Goal: Transaction & Acquisition: Purchase product/service

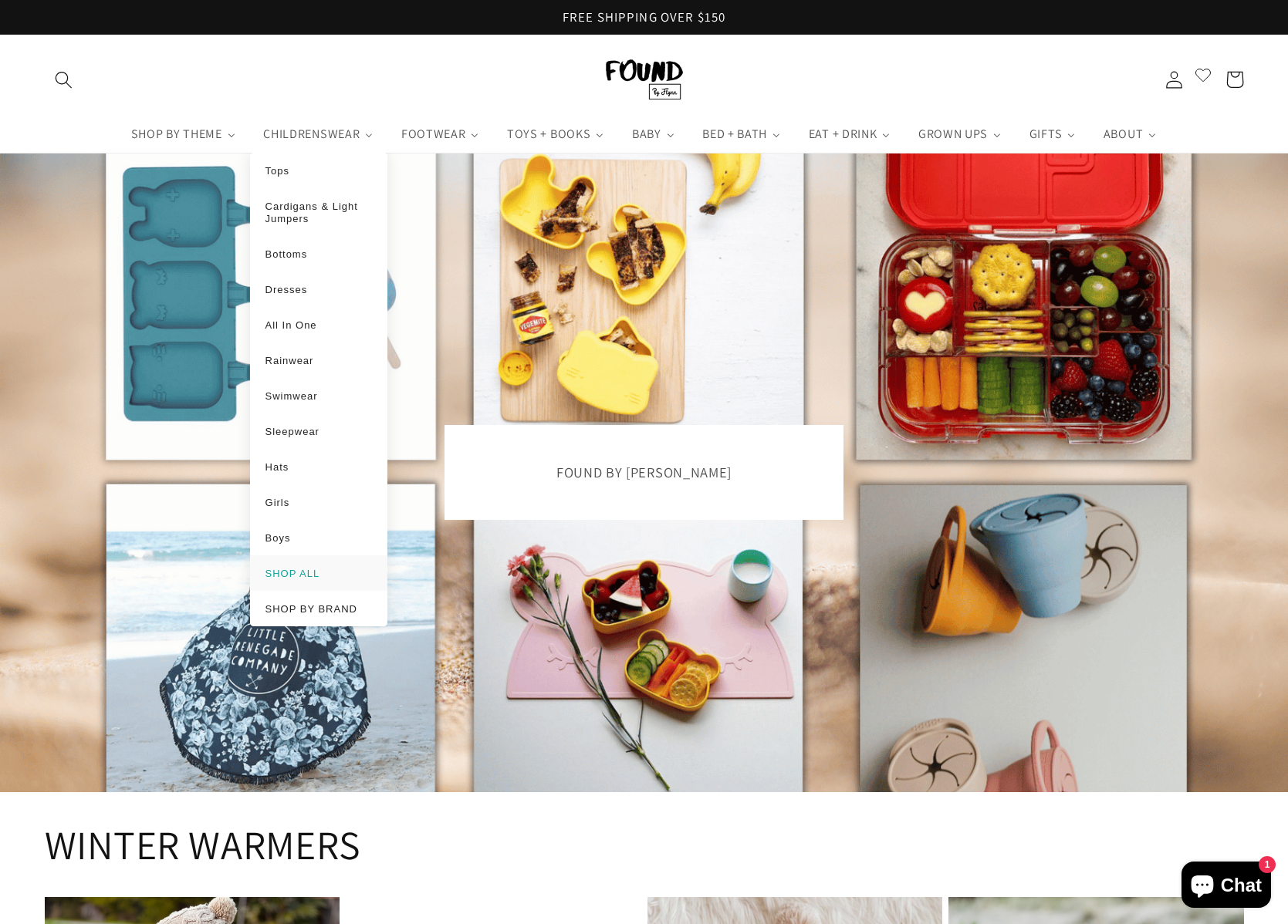
click at [305, 569] on span "SHOP ALL" at bounding box center [293, 573] width 55 height 12
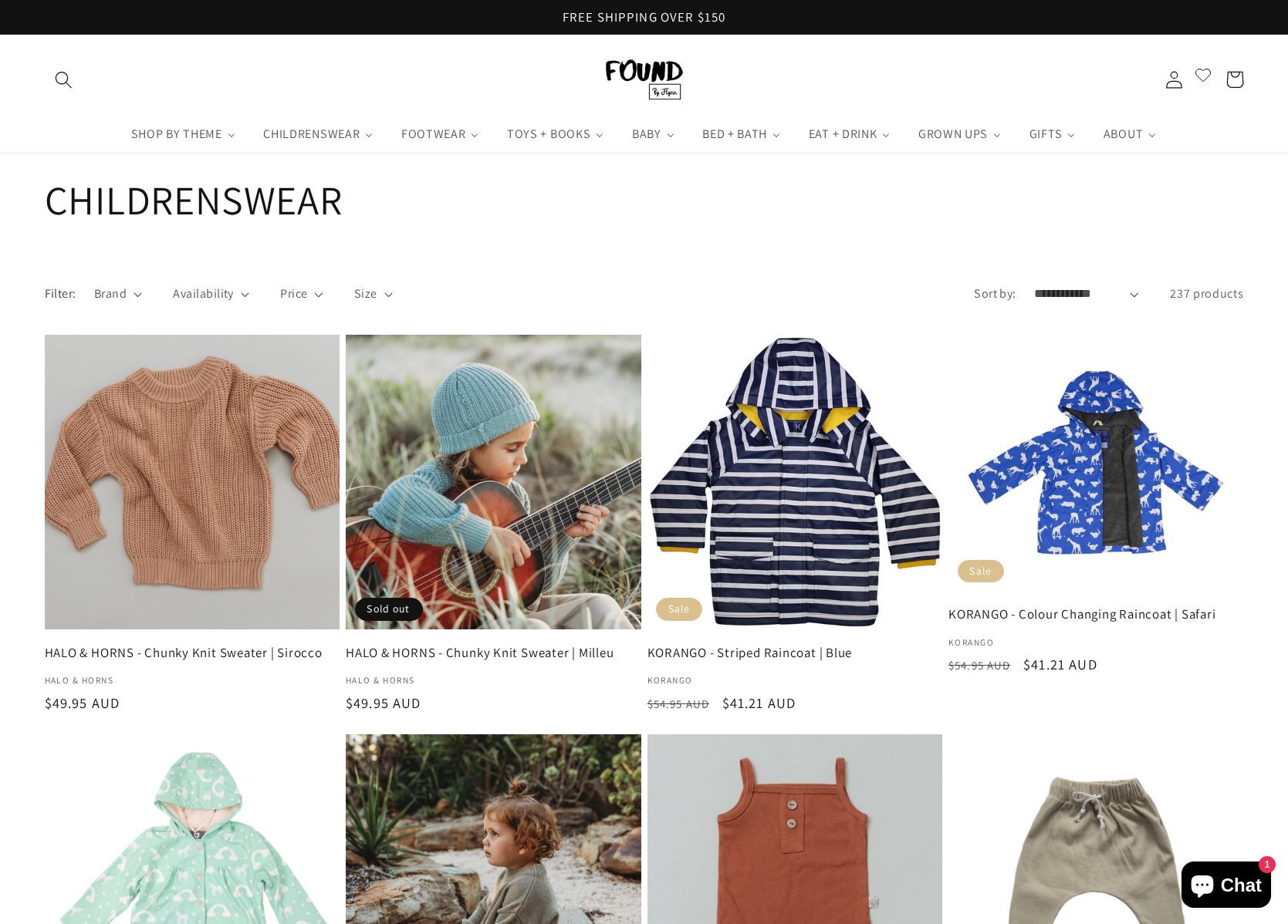
select select "**********"
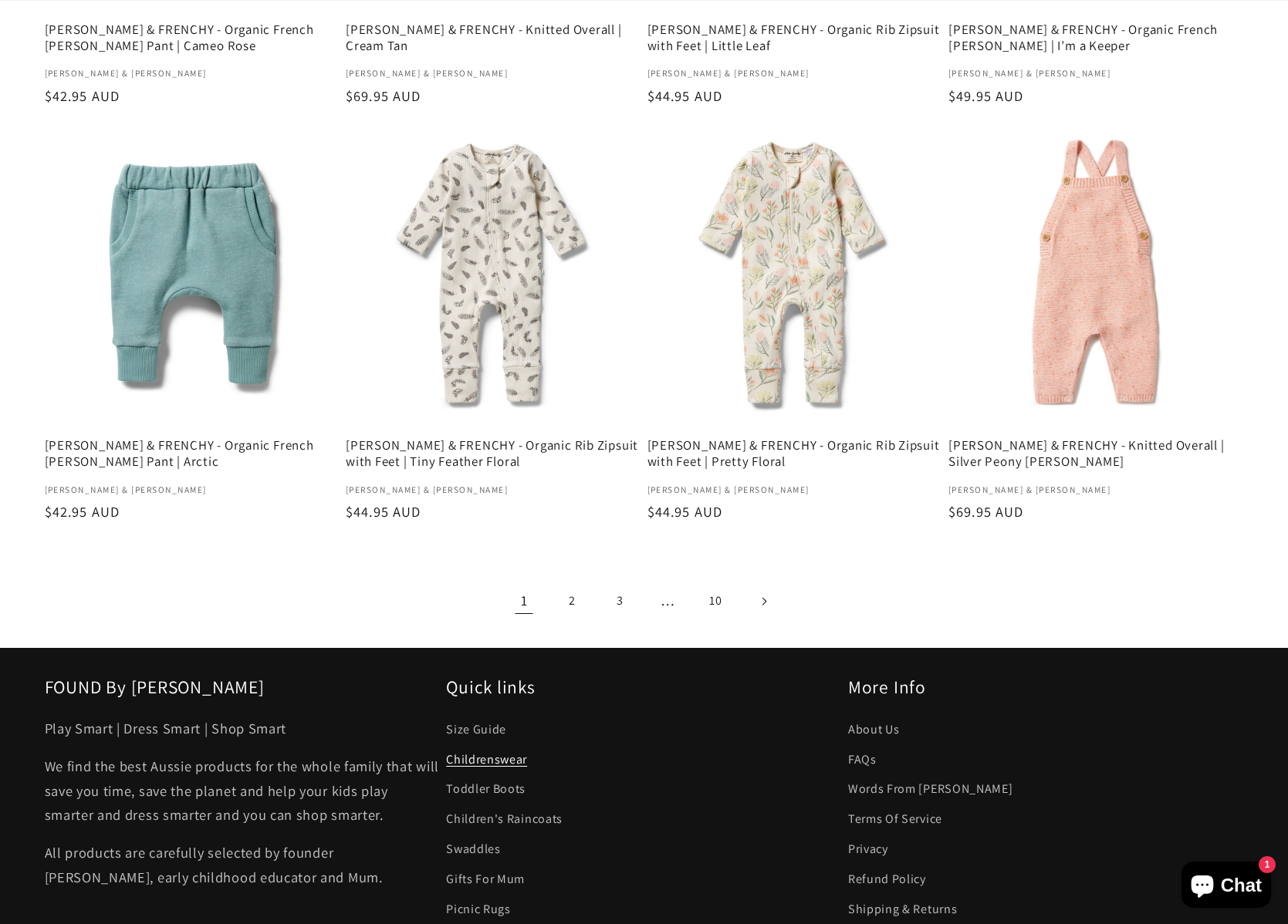
scroll to position [2287, 0]
click at [574, 581] on link "2" at bounding box center [572, 600] width 39 height 39
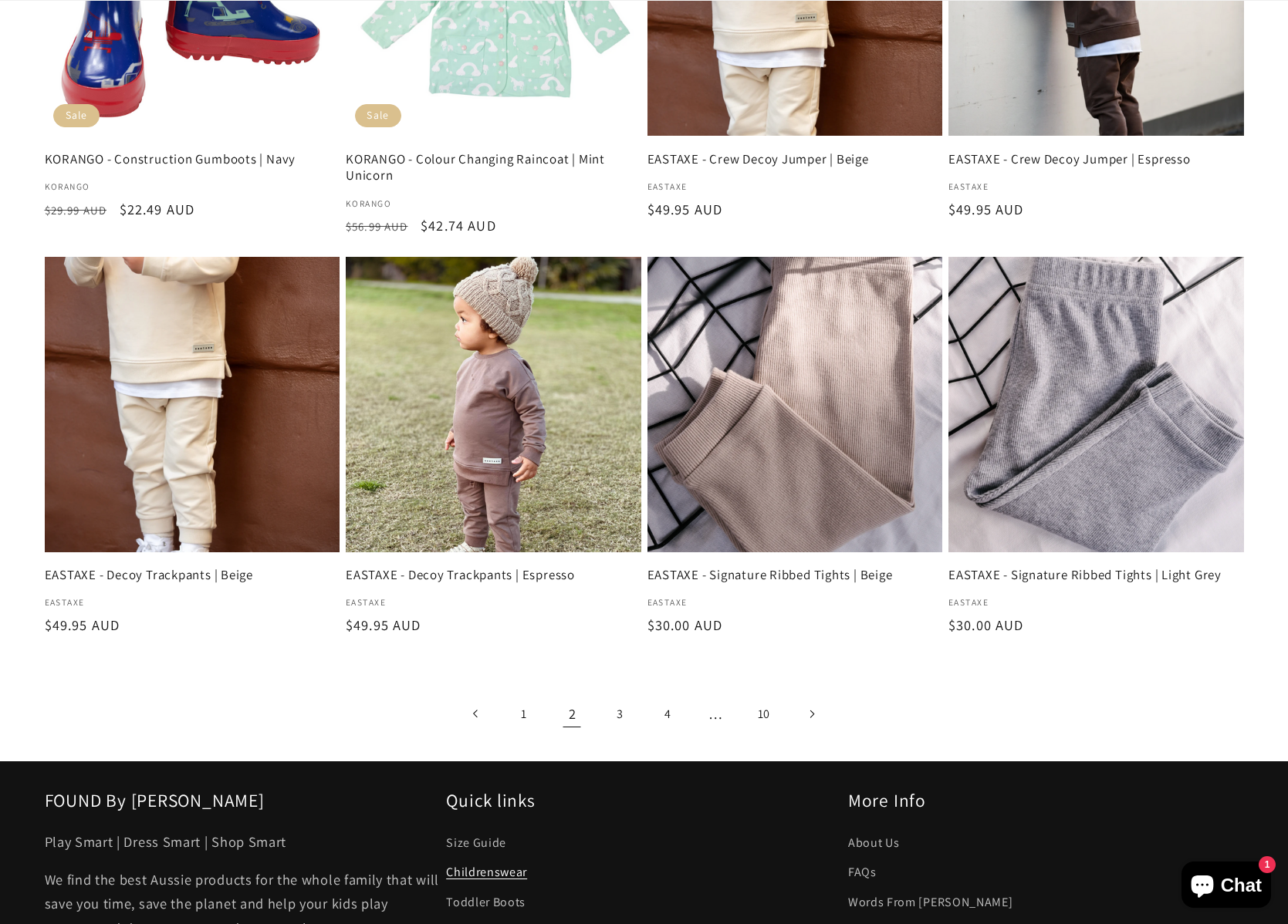
scroll to position [2221, 0]
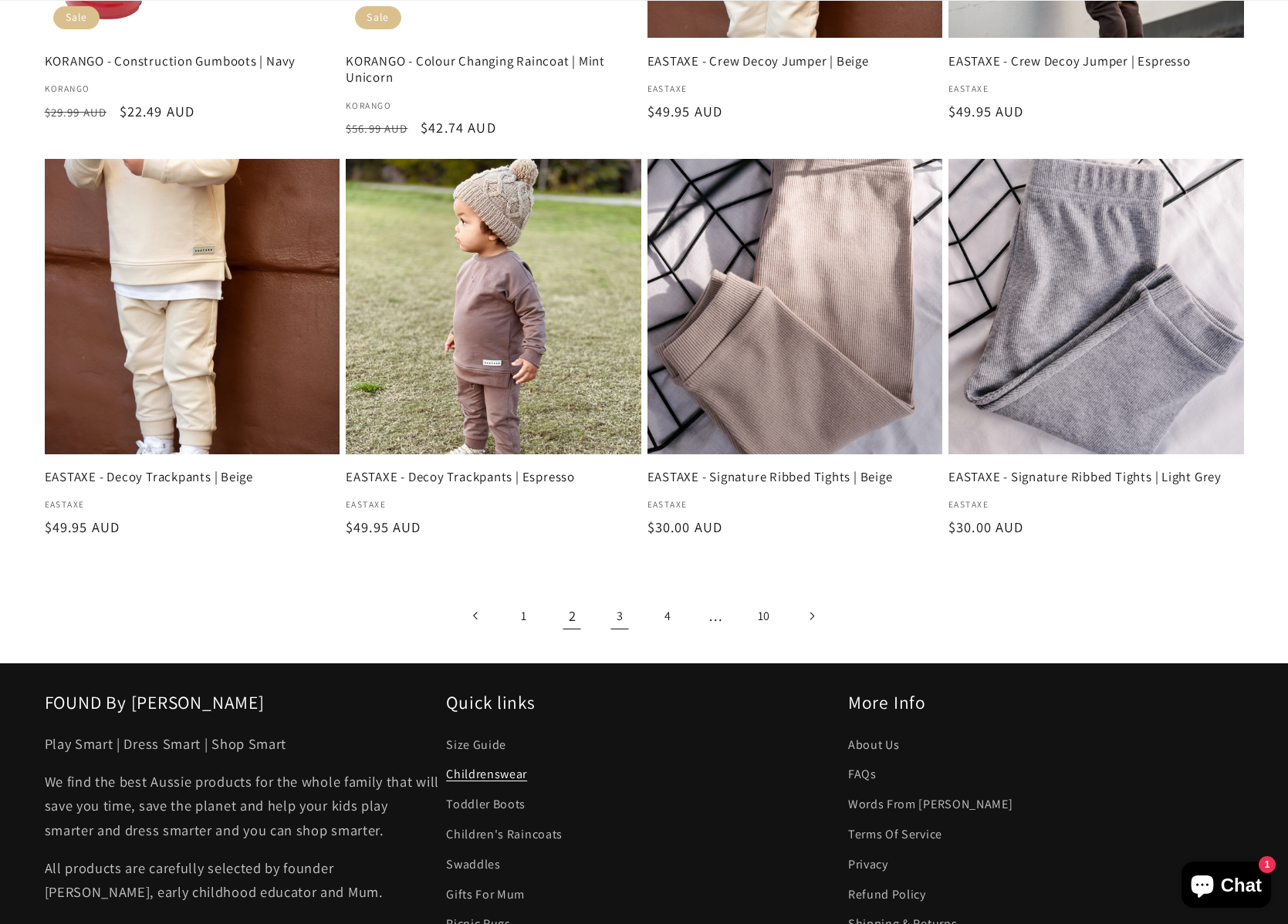
click at [620, 616] on link "3" at bounding box center [619, 615] width 39 height 39
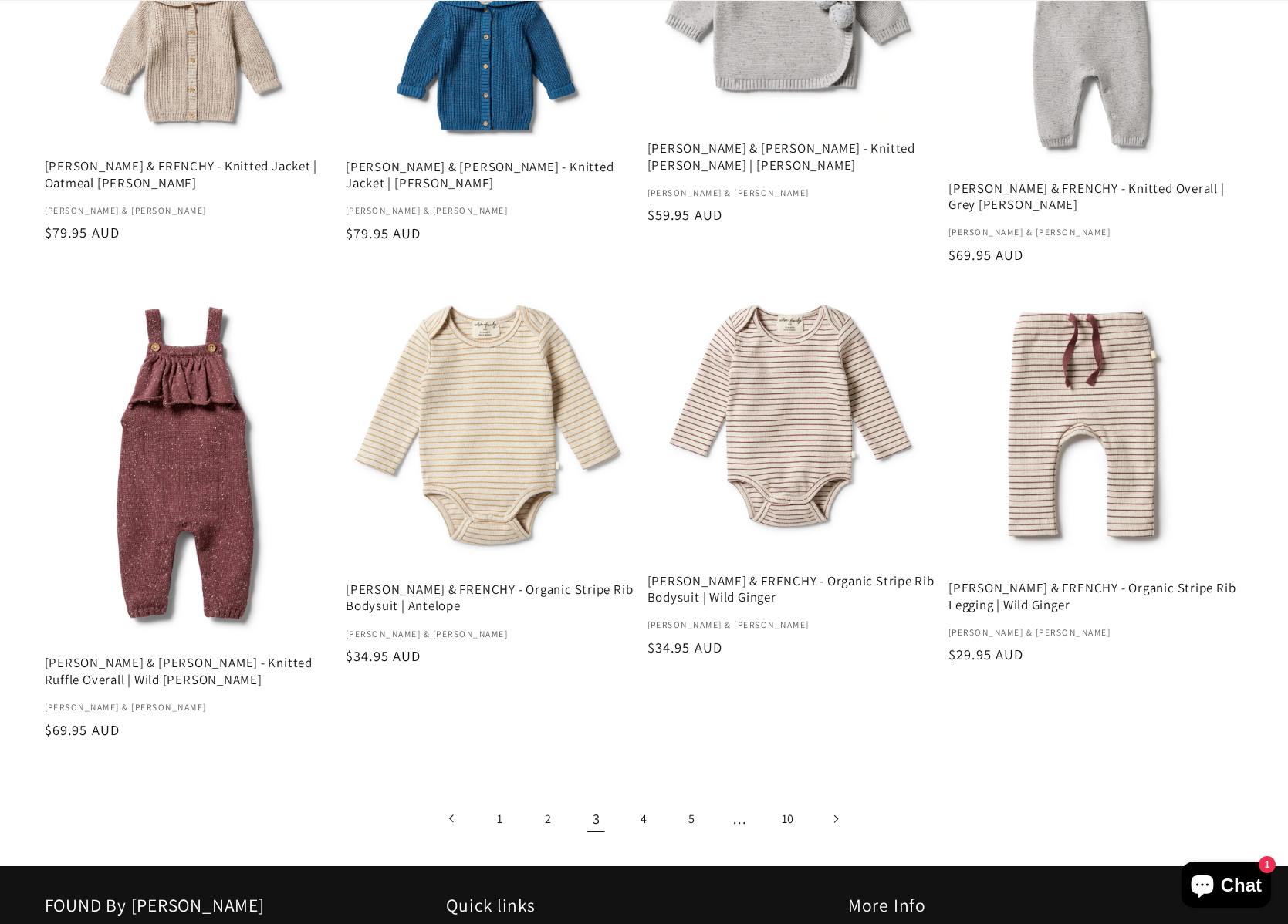
scroll to position [2112, 0]
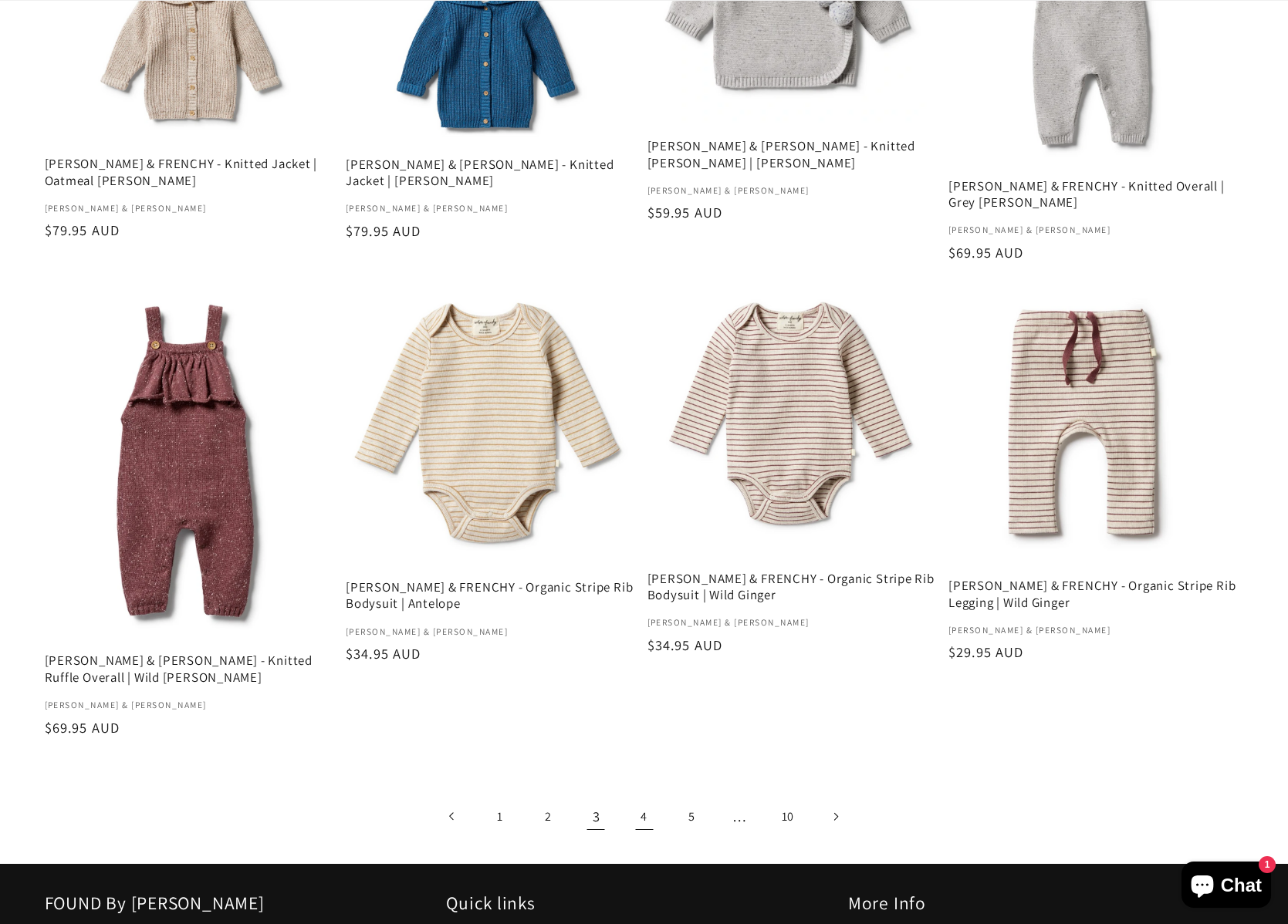
click at [642, 799] on link "4" at bounding box center [643, 816] width 39 height 39
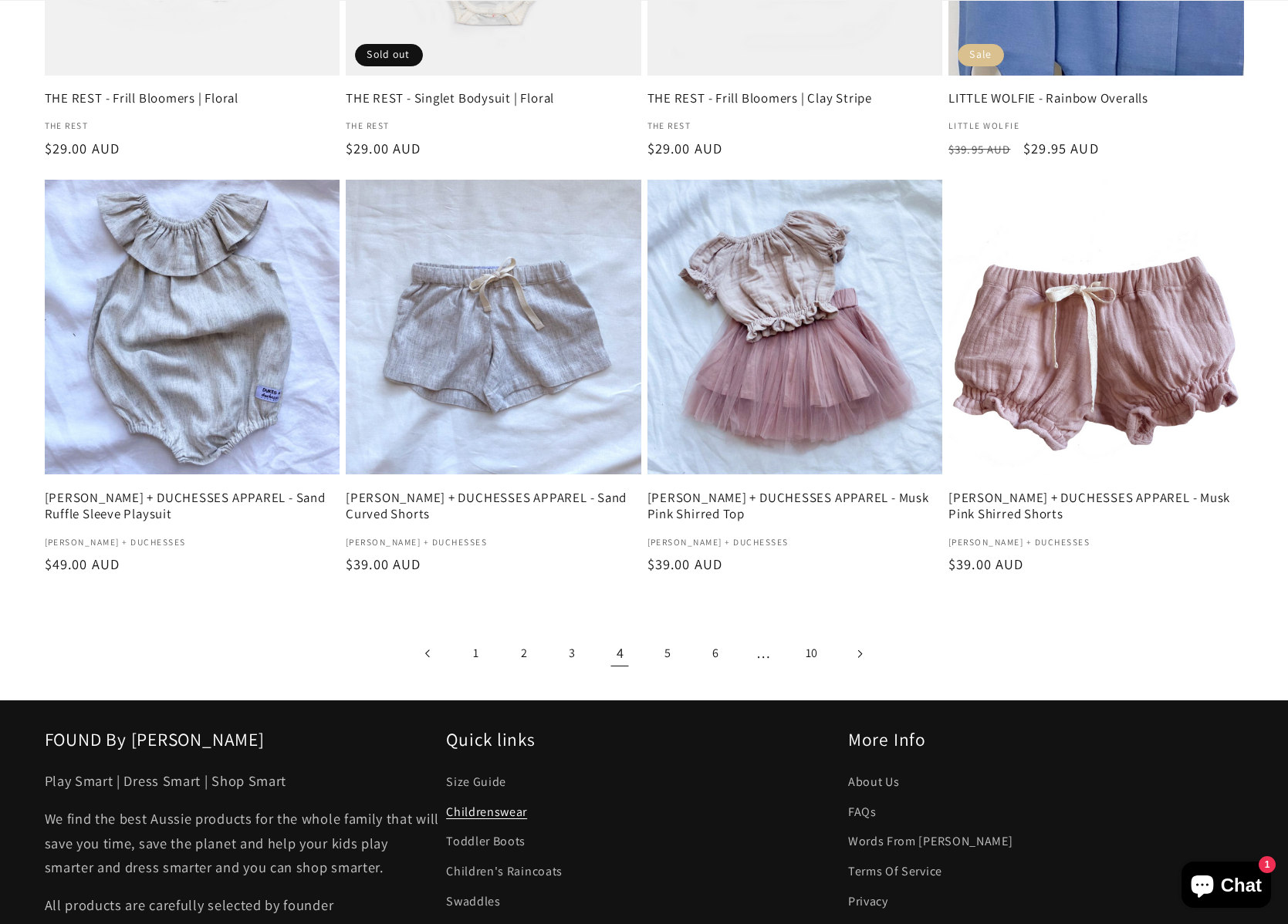
scroll to position [2309, 0]
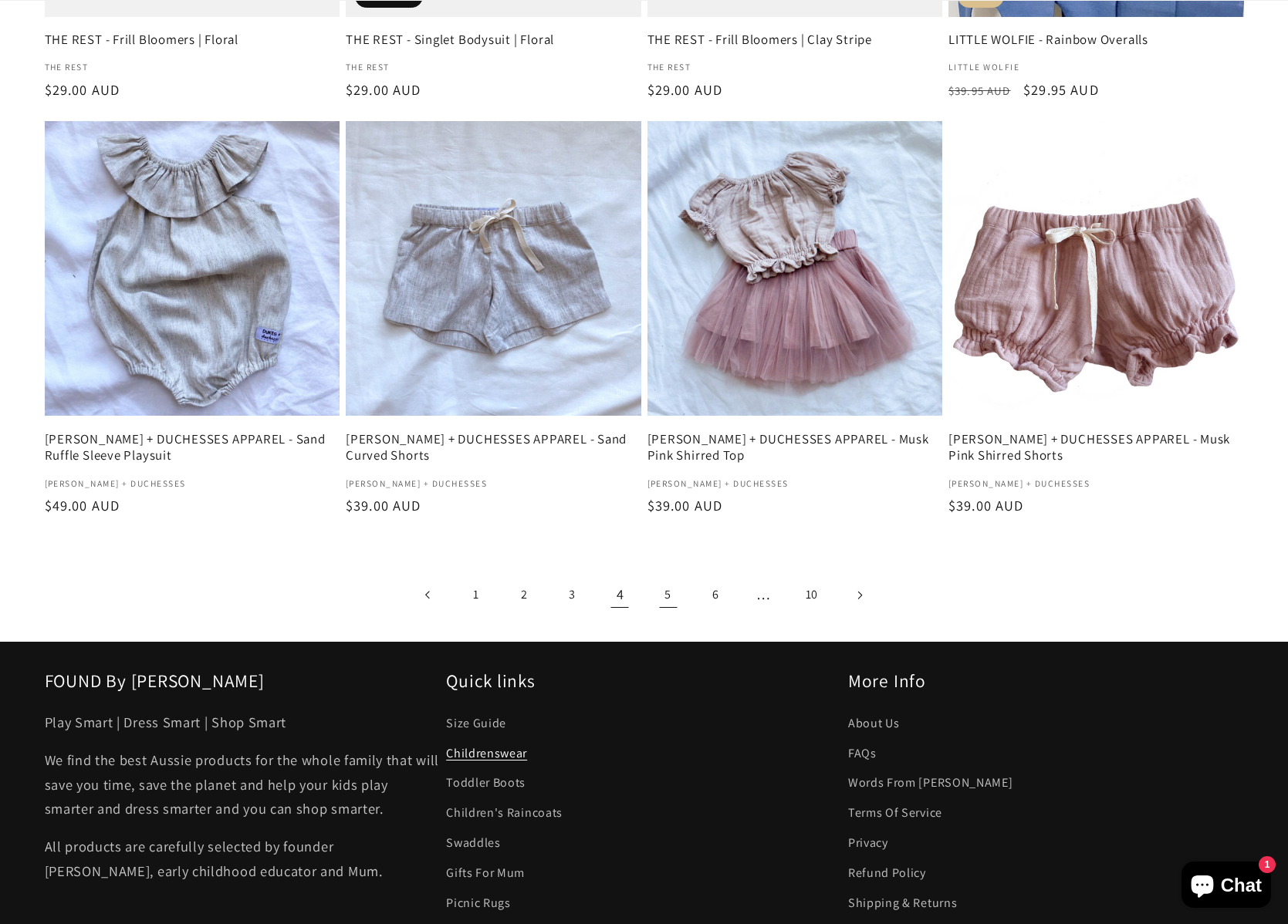
click at [667, 590] on link "5" at bounding box center [667, 595] width 39 height 39
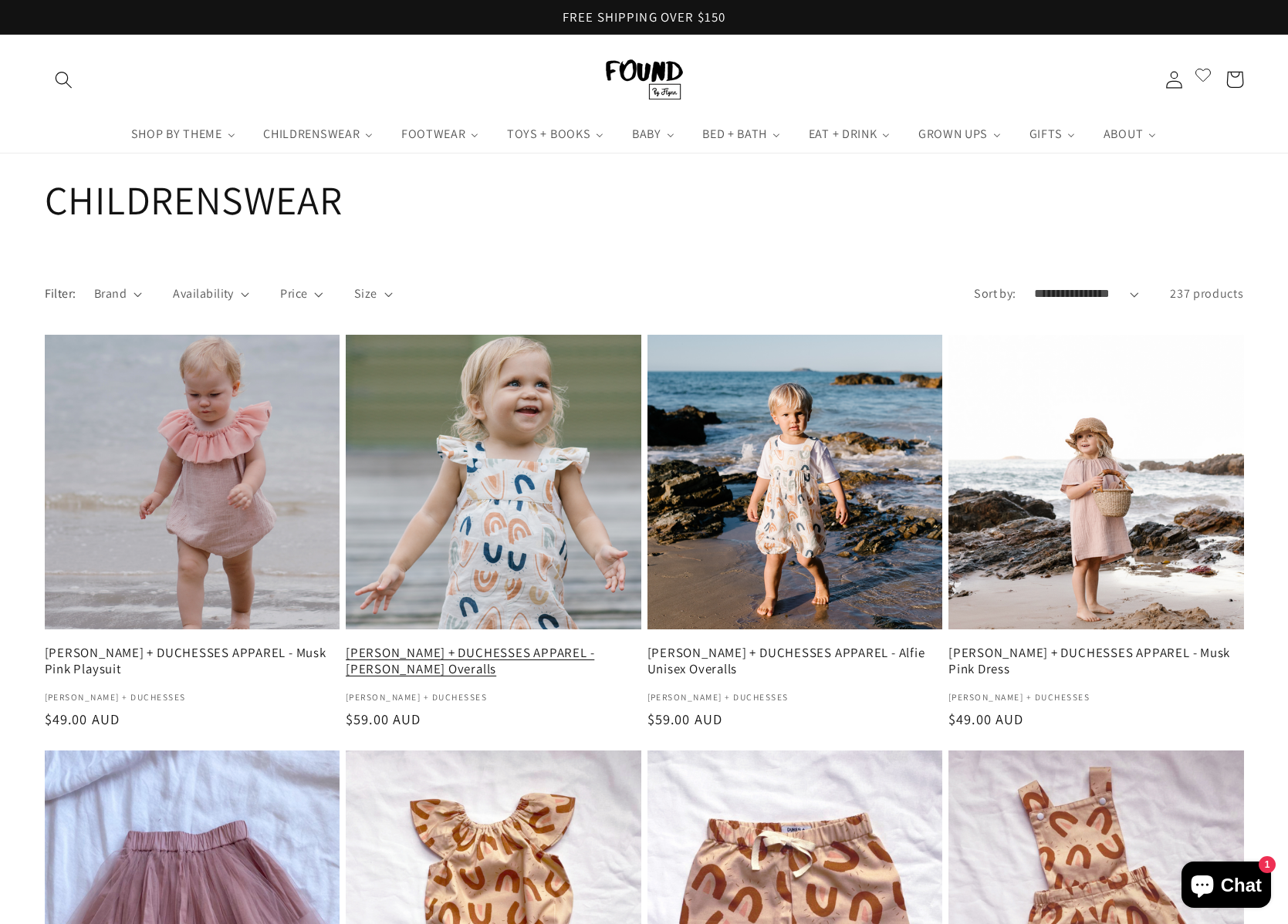
scroll to position [28, 0]
